Goal: Navigation & Orientation: Find specific page/section

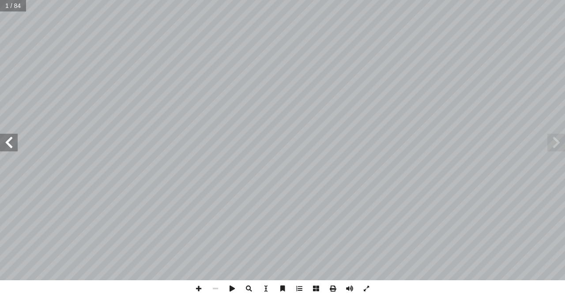
click at [14, 140] on span at bounding box center [9, 143] width 18 height 18
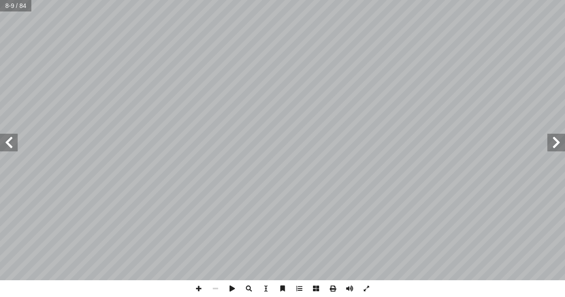
click at [5, 142] on span at bounding box center [9, 143] width 18 height 18
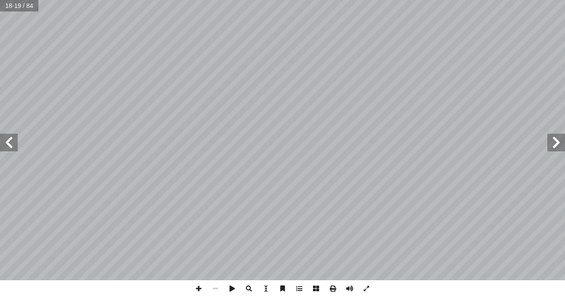
click at [557, 139] on span at bounding box center [556, 143] width 18 height 18
click at [13, 140] on span at bounding box center [9, 143] width 18 height 18
click at [554, 148] on span at bounding box center [556, 143] width 18 height 18
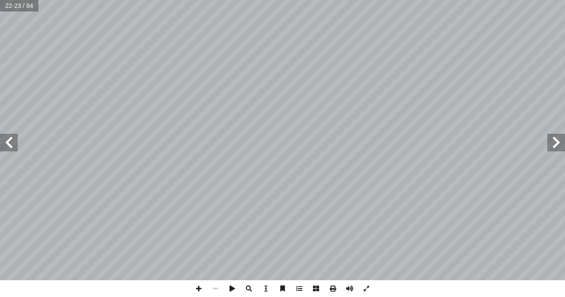
click at [554, 148] on span at bounding box center [556, 143] width 18 height 18
click at [10, 146] on span at bounding box center [9, 143] width 18 height 18
